Goal: Use online tool/utility: Use online tool/utility

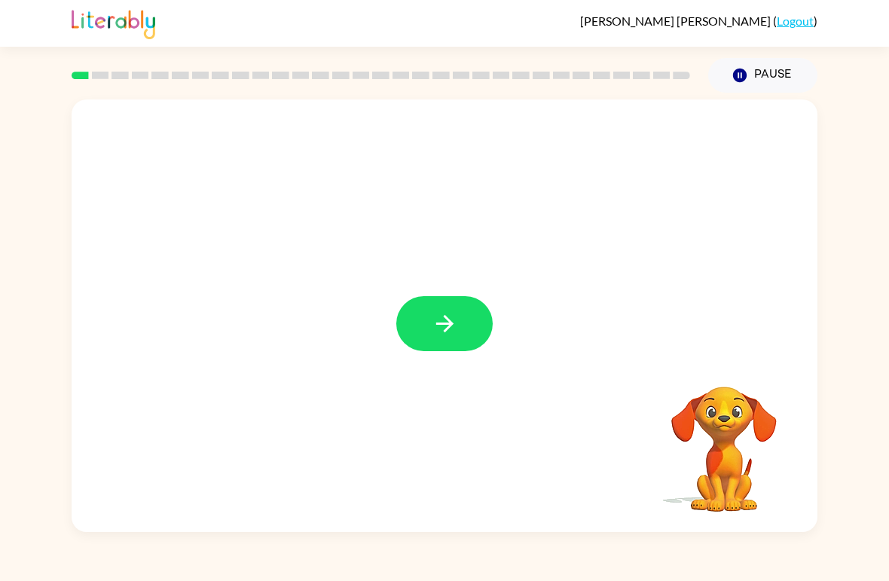
click at [448, 331] on icon "button" at bounding box center [445, 323] width 26 height 26
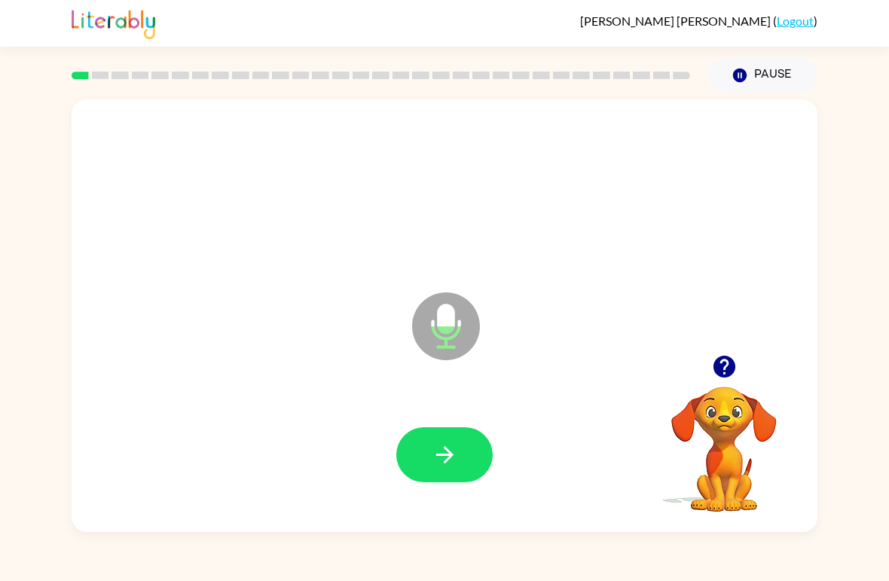
click at [444, 466] on icon "button" at bounding box center [445, 455] width 26 height 26
click at [454, 448] on icon "button" at bounding box center [445, 455] width 26 height 26
click at [450, 456] on icon "button" at bounding box center [443, 454] width 17 height 17
click at [435, 452] on icon "button" at bounding box center [445, 455] width 26 height 26
click at [452, 451] on icon "button" at bounding box center [445, 455] width 26 height 26
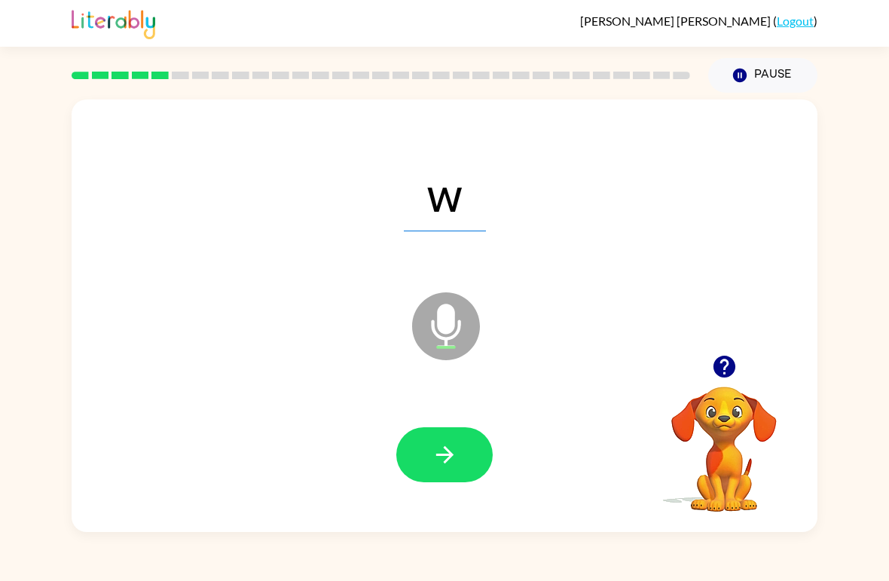
click at [452, 445] on icon "button" at bounding box center [445, 455] width 26 height 26
click at [468, 463] on button "button" at bounding box center [444, 454] width 96 height 55
click at [470, 445] on button "button" at bounding box center [444, 454] width 96 height 55
click at [455, 454] on icon "button" at bounding box center [445, 455] width 26 height 26
click at [466, 462] on button "button" at bounding box center [444, 454] width 96 height 55
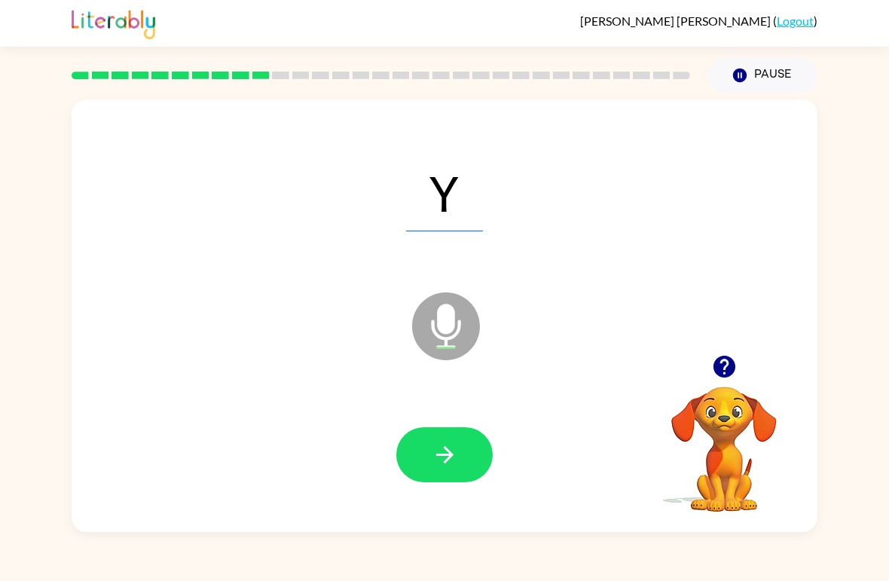
click at [460, 463] on button "button" at bounding box center [444, 454] width 96 height 55
click at [451, 465] on icon "button" at bounding box center [445, 455] width 26 height 26
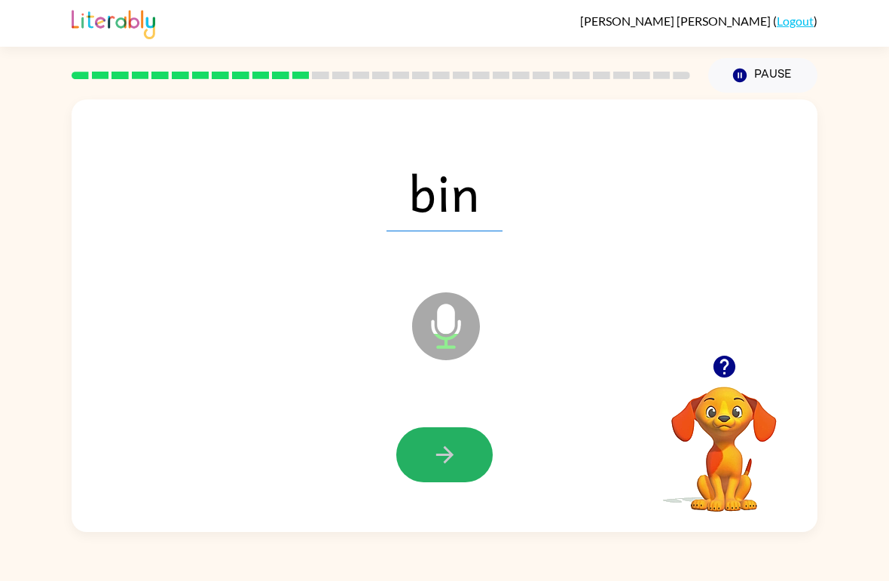
click at [462, 473] on button "button" at bounding box center [444, 454] width 96 height 55
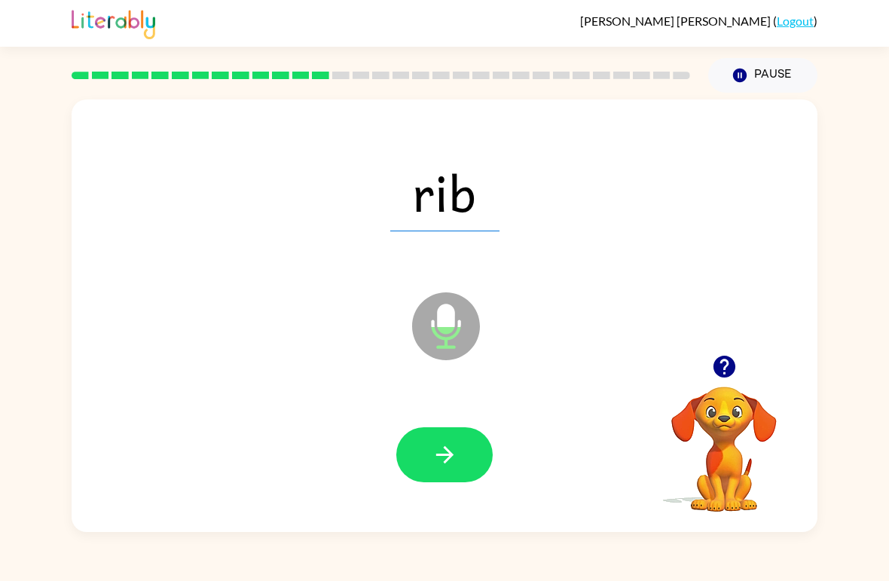
click at [459, 460] on button "button" at bounding box center [444, 454] width 96 height 55
click at [454, 455] on icon "button" at bounding box center [445, 455] width 26 height 26
click at [441, 476] on button "button" at bounding box center [444, 454] width 96 height 55
click at [463, 460] on button "button" at bounding box center [444, 454] width 96 height 55
click at [465, 460] on button "button" at bounding box center [444, 454] width 96 height 55
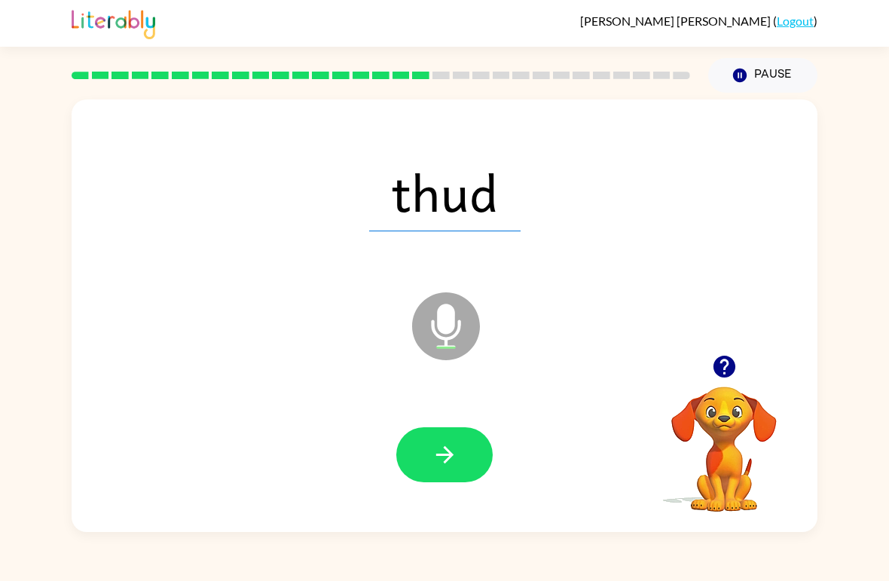
click at [451, 474] on button "button" at bounding box center [444, 454] width 96 height 55
click at [446, 463] on icon "button" at bounding box center [443, 454] width 17 height 17
click at [441, 454] on icon "button" at bounding box center [445, 455] width 26 height 26
click at [448, 470] on button "button" at bounding box center [444, 454] width 96 height 55
click at [442, 472] on button "button" at bounding box center [444, 454] width 96 height 55
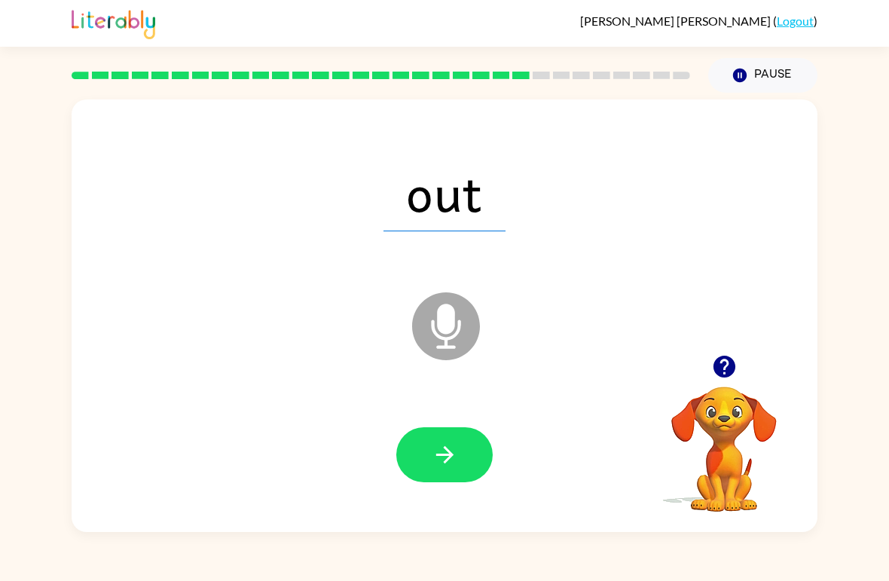
click at [447, 464] on icon "button" at bounding box center [445, 455] width 26 height 26
click at [454, 463] on icon "button" at bounding box center [445, 455] width 26 height 26
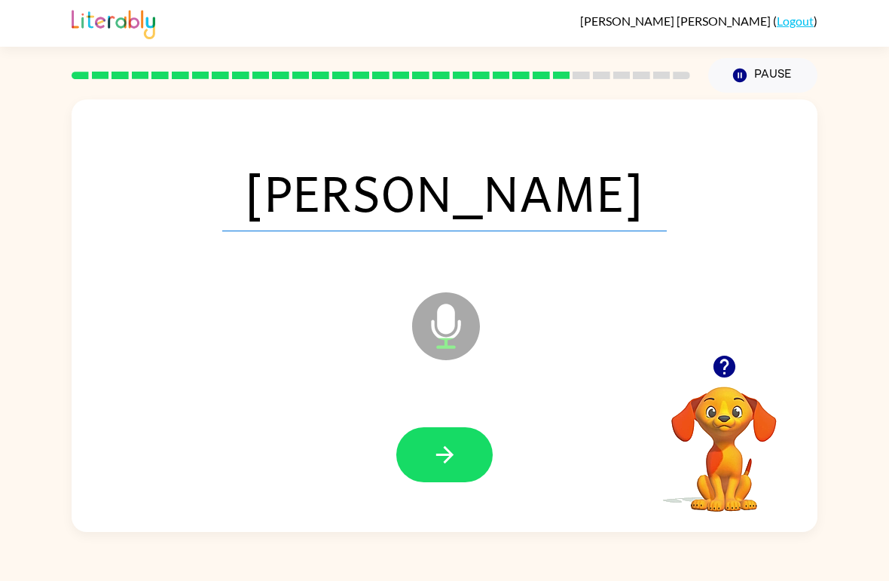
click at [439, 482] on button "button" at bounding box center [444, 454] width 96 height 55
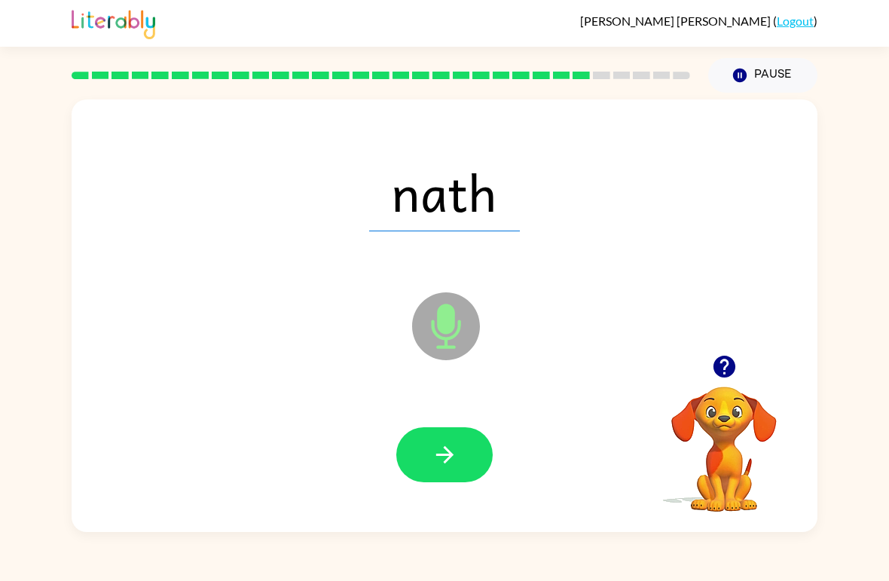
click at [453, 458] on icon "button" at bounding box center [445, 455] width 26 height 26
click at [456, 448] on icon "button" at bounding box center [445, 455] width 26 height 26
click at [454, 459] on icon "button" at bounding box center [445, 455] width 26 height 26
click at [439, 445] on icon "button" at bounding box center [445, 455] width 26 height 26
click at [454, 466] on icon "button" at bounding box center [445, 455] width 26 height 26
